Goal: Check status: Check status

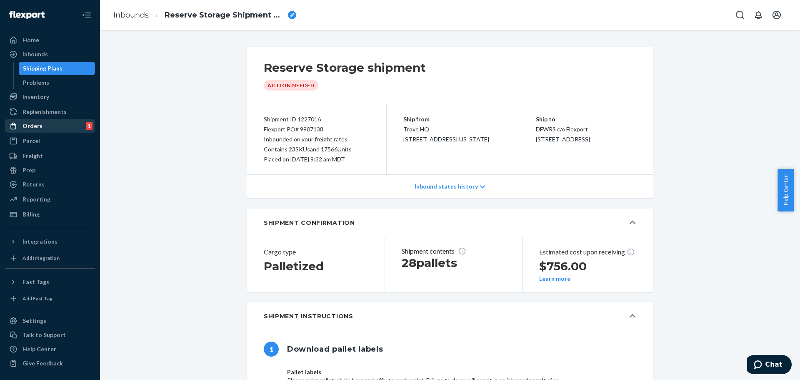
click at [37, 125] on div "Orders" at bounding box center [32, 126] width 20 height 8
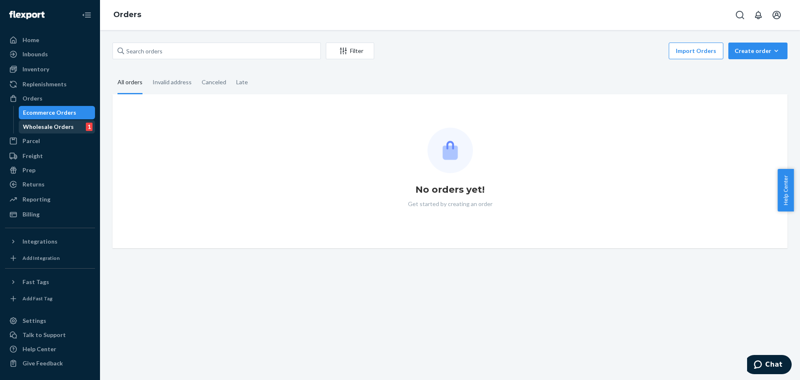
click at [44, 127] on div "Wholesale Orders" at bounding box center [48, 126] width 51 height 8
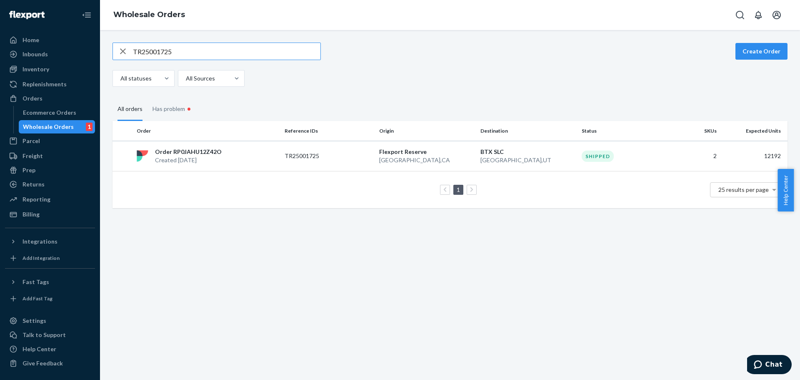
drag, startPoint x: 189, startPoint y: 50, endPoint x: 117, endPoint y: 52, distance: 71.7
click at [116, 52] on div "TR25001725" at bounding box center [216, 51] width 207 height 17
type input "WZ0PNWFY6WN1U"
click at [259, 153] on div "Order RPJA52DVT7BHY Created [DATE]" at bounding box center [207, 155] width 148 height 17
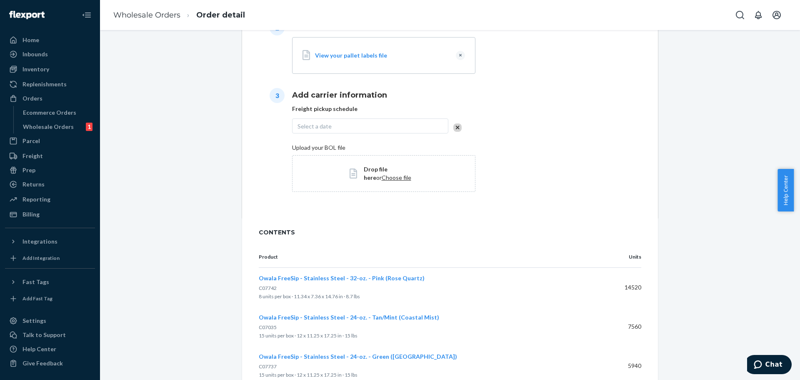
scroll to position [529, 0]
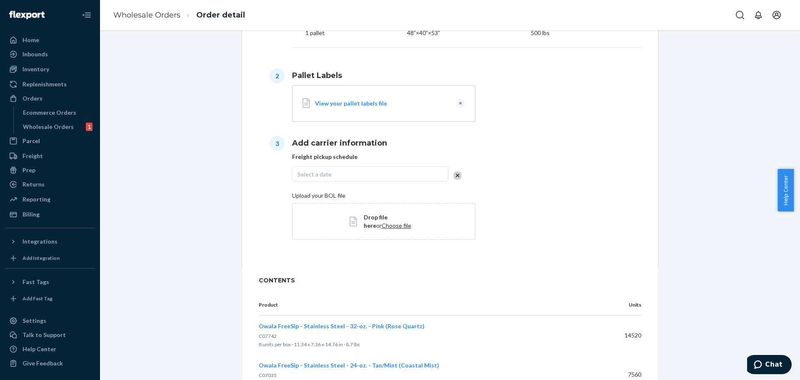
click at [338, 175] on div "Select a date" at bounding box center [370, 173] width 156 height 15
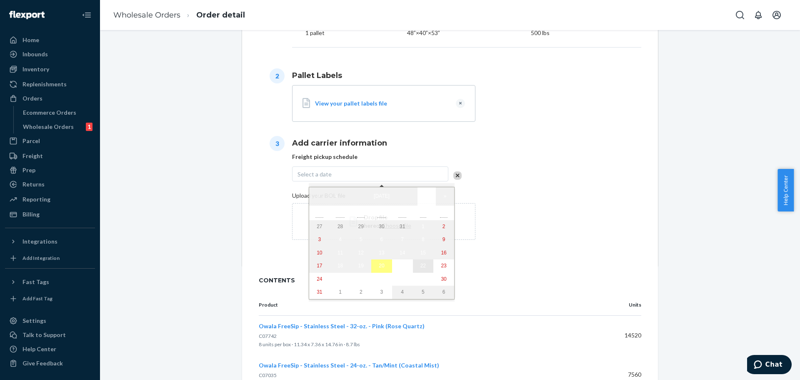
click at [420, 268] on abbr "22" at bounding box center [422, 265] width 5 height 6
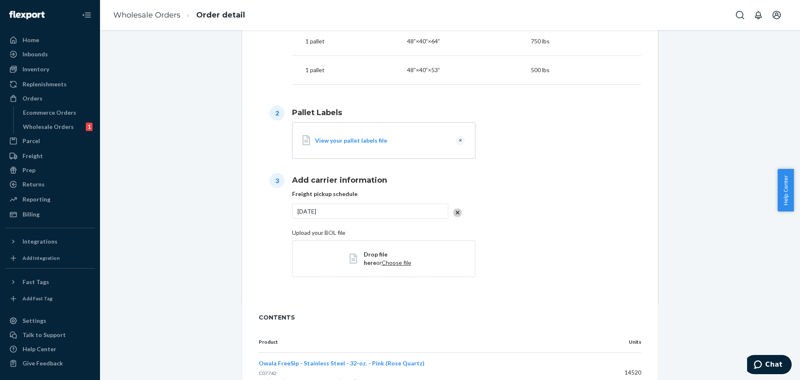
scroll to position [566, 0]
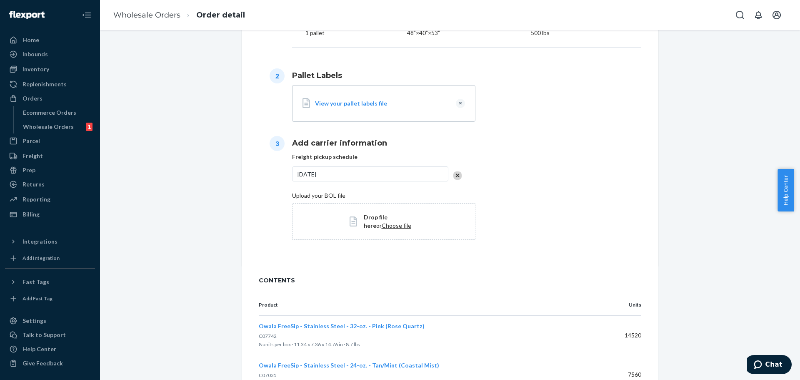
click at [386, 223] on span "Choose file" at bounding box center [397, 225] width 30 height 7
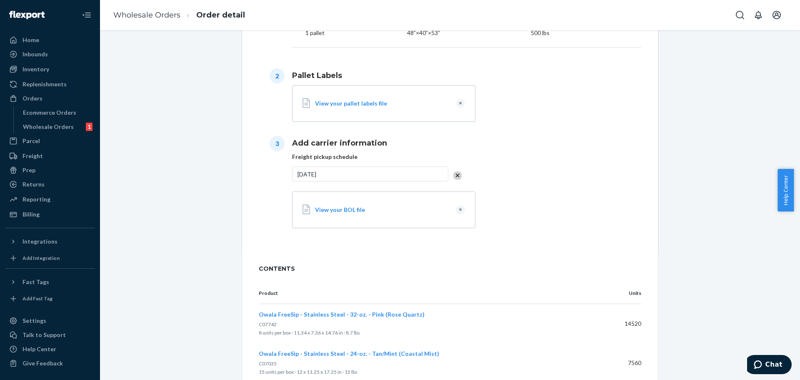
click at [506, 215] on div "View your BOL file" at bounding box center [466, 210] width 349 height 40
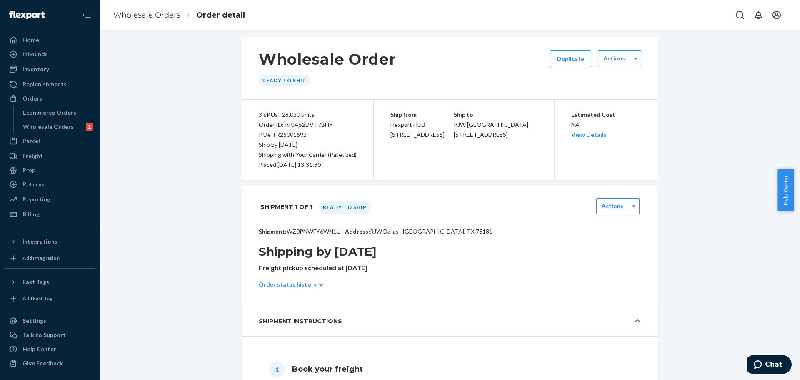
scroll to position [0, 0]
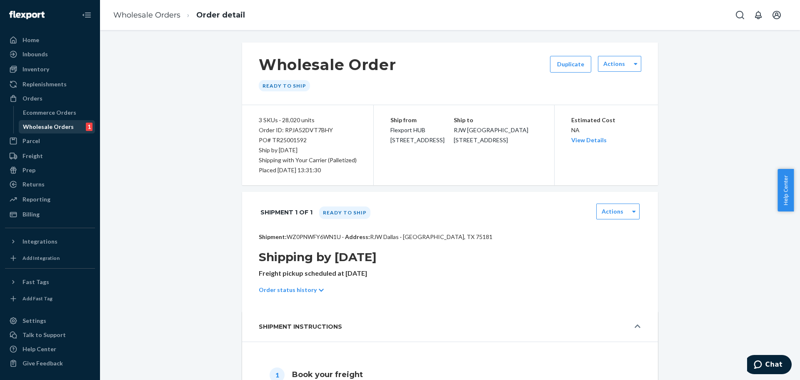
click at [51, 122] on div "Wholesale Orders" at bounding box center [48, 126] width 51 height 8
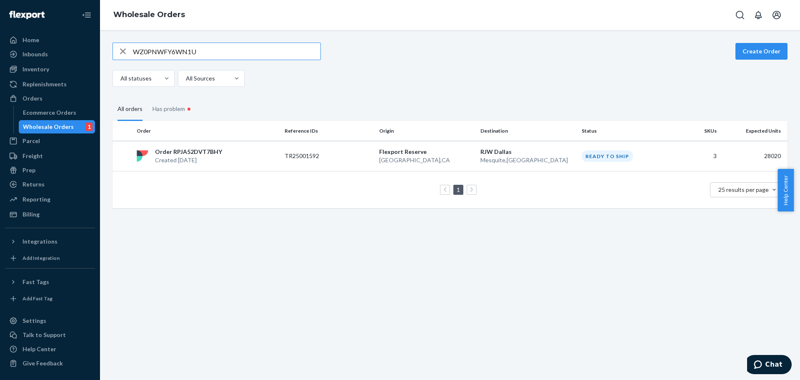
drag, startPoint x: 210, startPoint y: 52, endPoint x: 112, endPoint y: 59, distance: 97.7
click at [112, 59] on div "WZ0PNWFY6WN1U Create Order All statuses All Sources All orders Has problem • Or…" at bounding box center [449, 124] width 687 height 165
type input "WB6NWS14SKAMJ"
click at [275, 159] on div "Order RP5C1Z7XBF3MA Created [DATE]" at bounding box center [207, 155] width 148 height 17
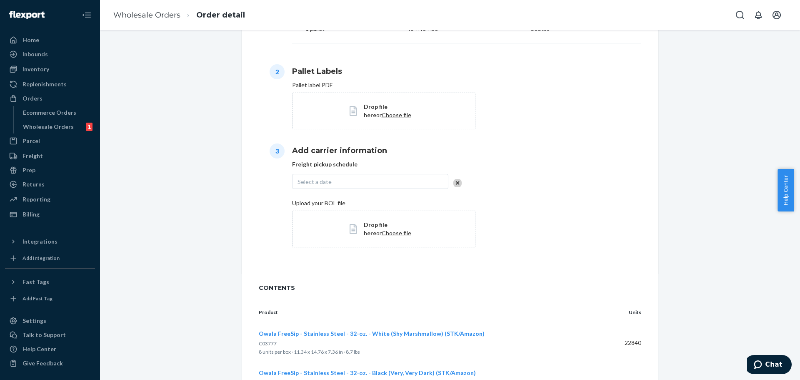
scroll to position [375, 0]
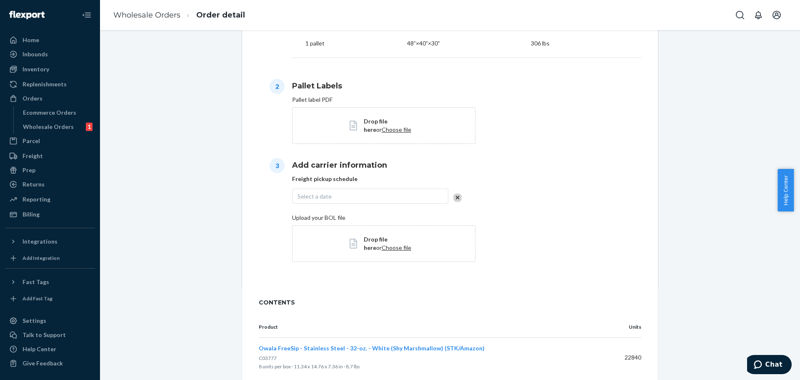
click at [324, 195] on span "Select a date" at bounding box center [314, 195] width 34 height 7
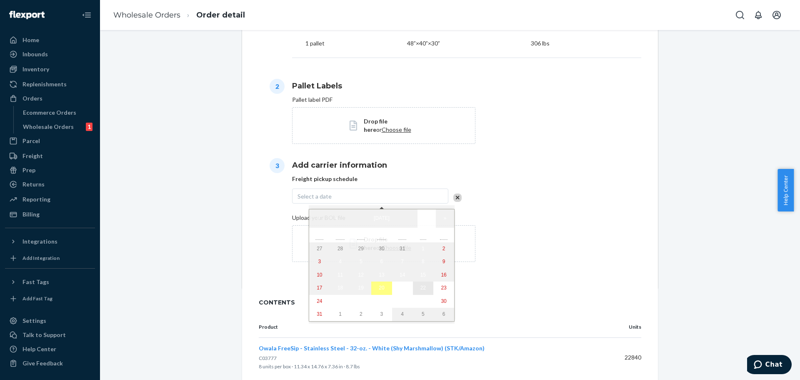
click at [420, 290] on abbr "22" at bounding box center [422, 288] width 5 height 6
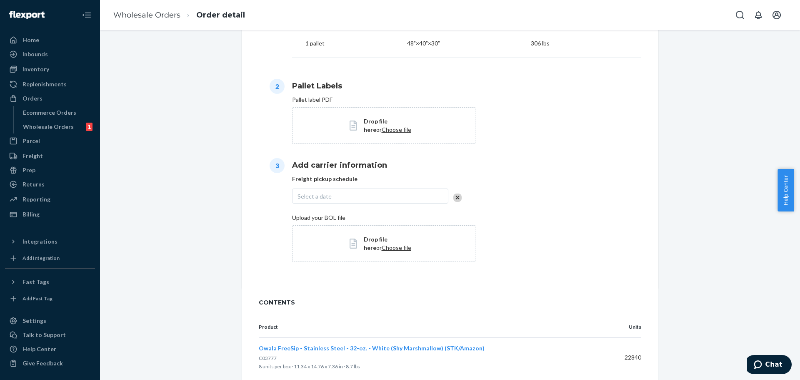
scroll to position [412, 0]
click at [385, 237] on span "Drop file here" at bounding box center [376, 242] width 24 height 15
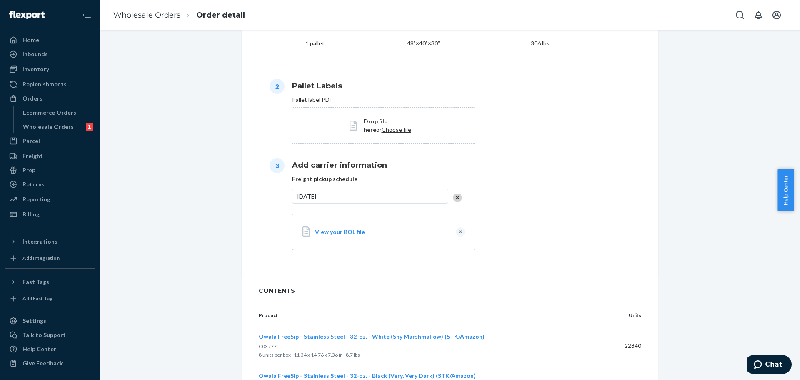
click at [547, 175] on div "Add carrier information Freight pickup schedule [DATE] View your BOL file" at bounding box center [466, 202] width 349 height 102
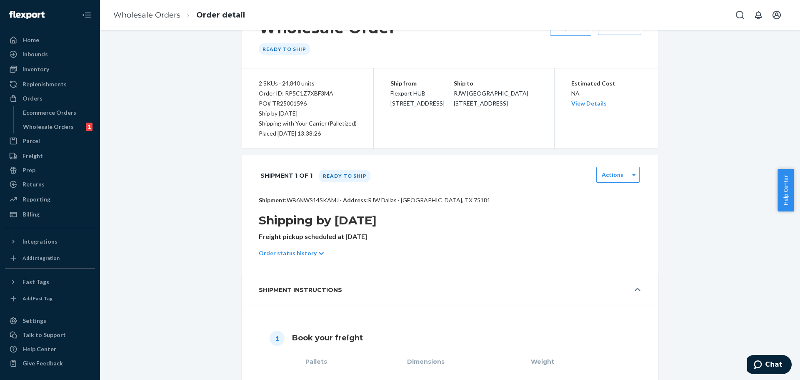
scroll to position [0, 0]
